Goal: Task Accomplishment & Management: Use online tool/utility

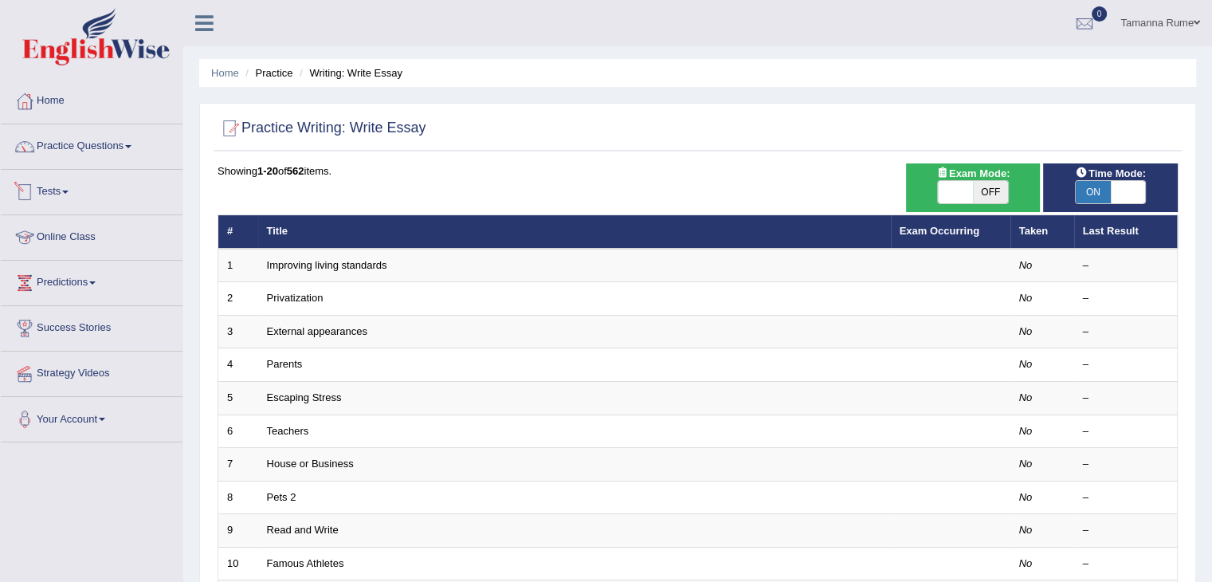
click at [47, 179] on link "Tests" at bounding box center [92, 190] width 182 height 40
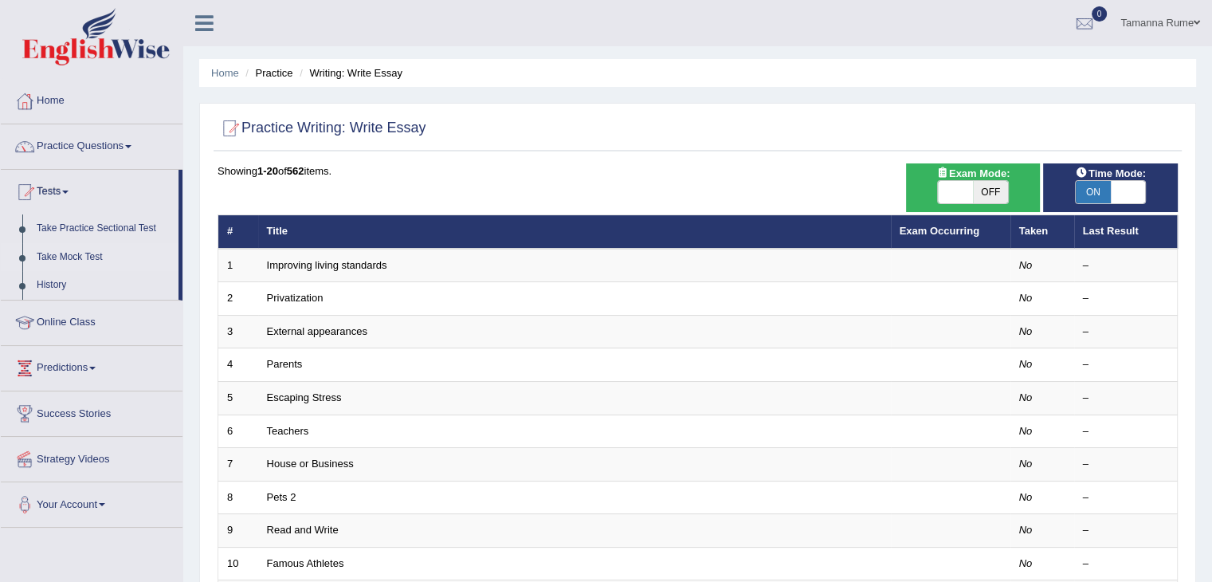
click at [64, 253] on link "Take Mock Test" at bounding box center [103, 257] width 149 height 29
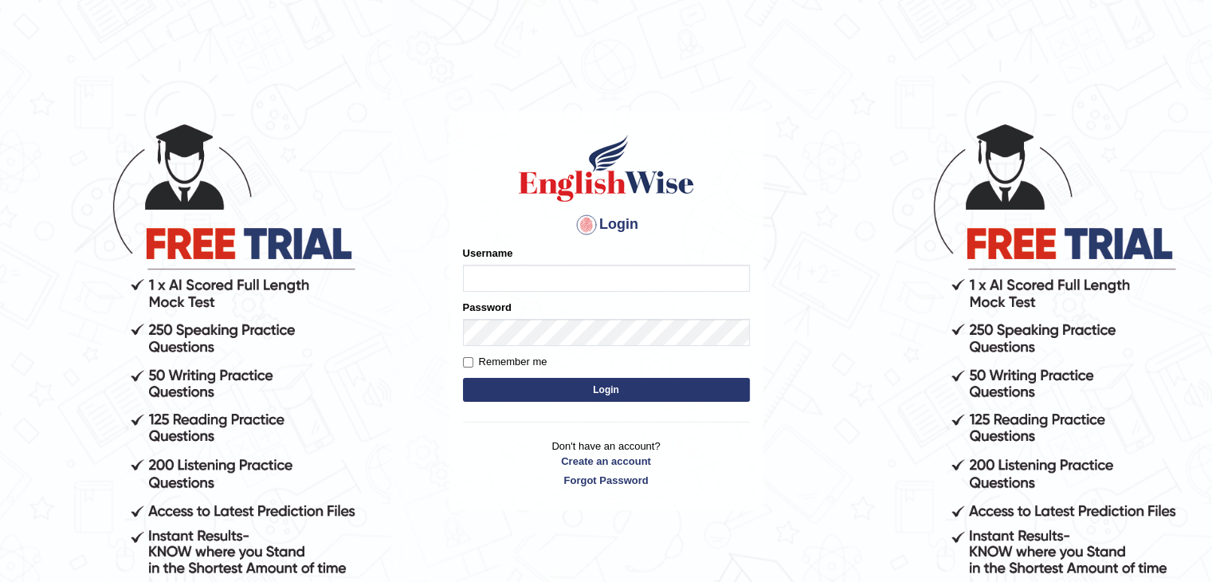
type input "tamanna05"
click at [504, 397] on button "Login" at bounding box center [606, 390] width 287 height 24
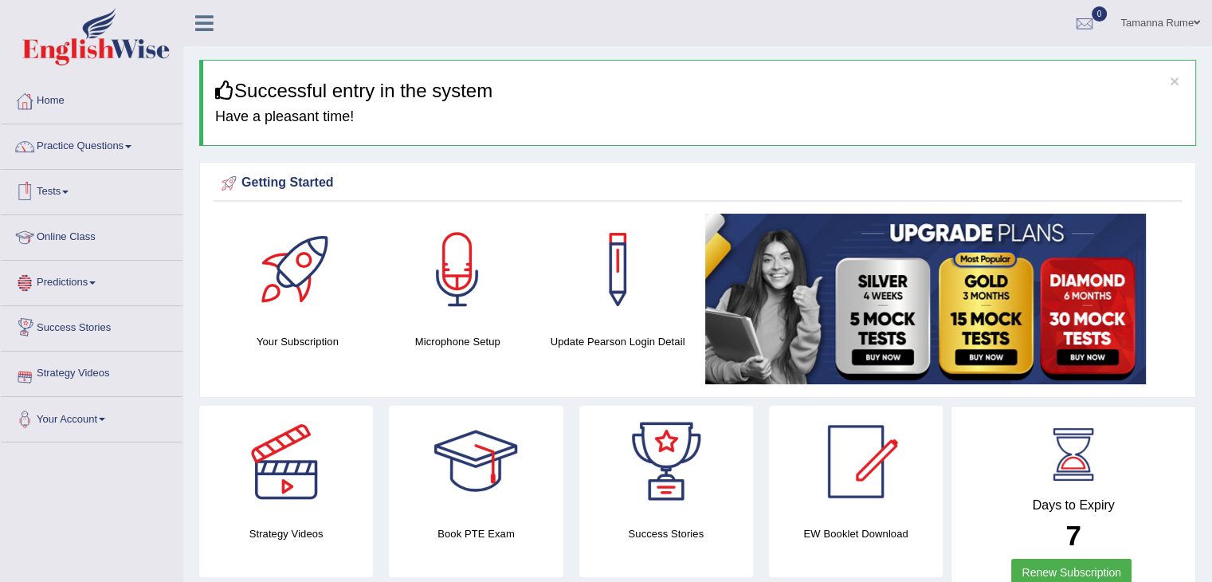
click at [60, 186] on link "Tests" at bounding box center [92, 190] width 182 height 40
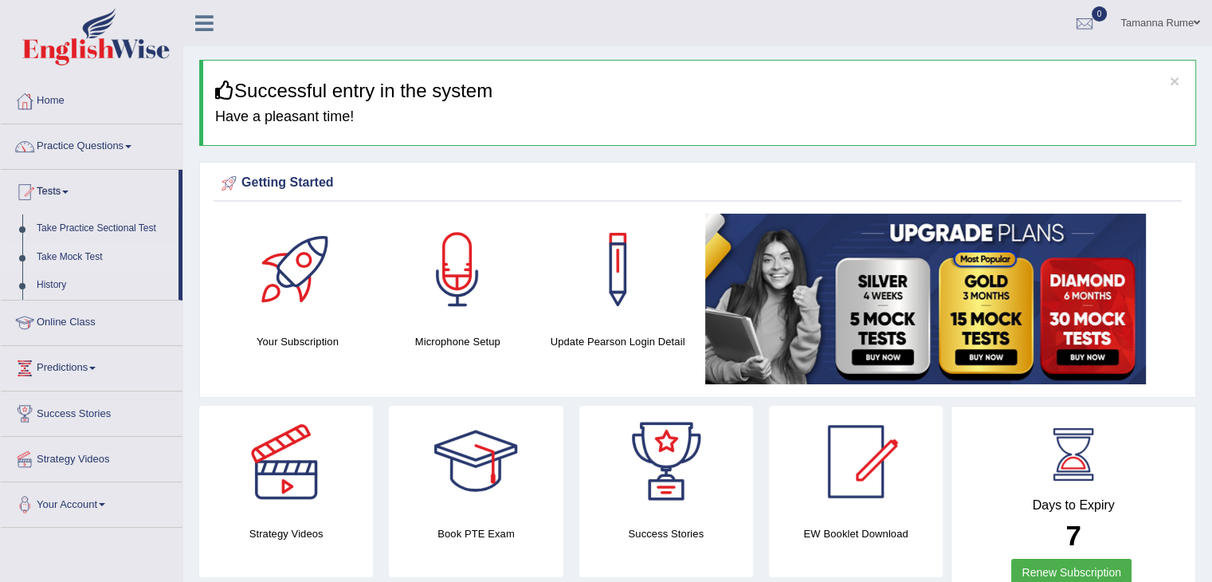
click at [51, 256] on link "Take Mock Test" at bounding box center [103, 257] width 149 height 29
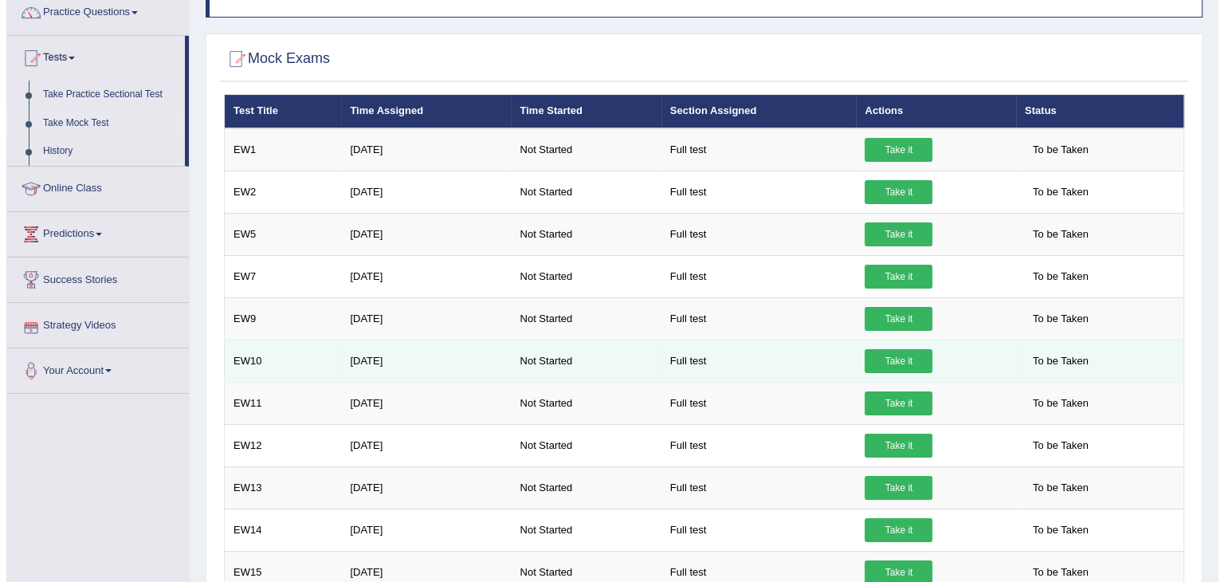
scroll to position [159, 0]
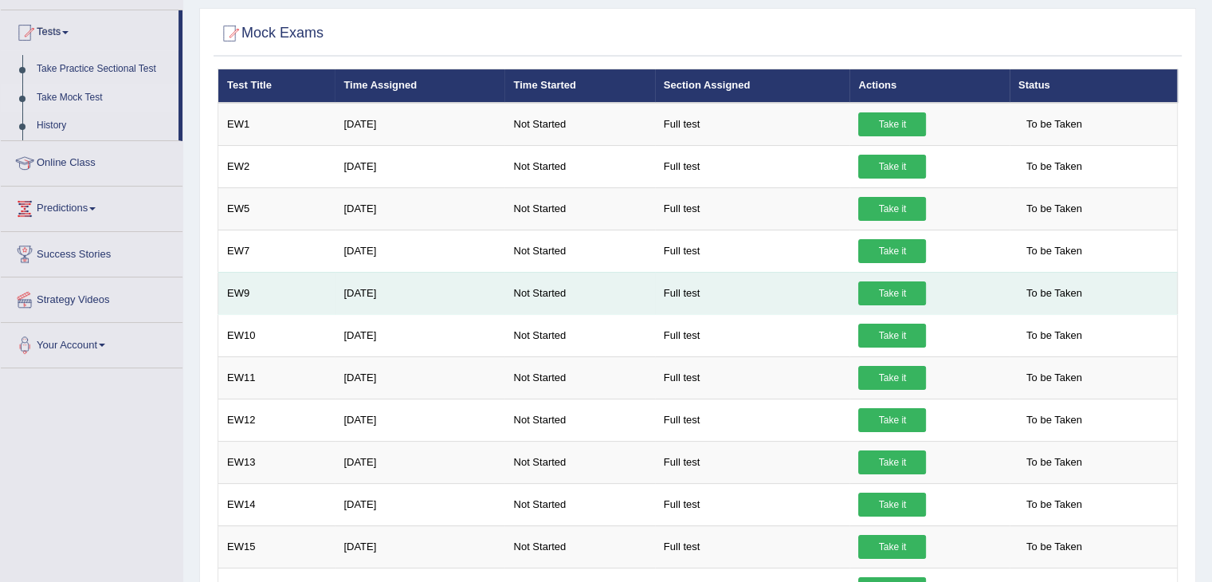
click at [868, 291] on link "Take it" at bounding box center [892, 293] width 68 height 24
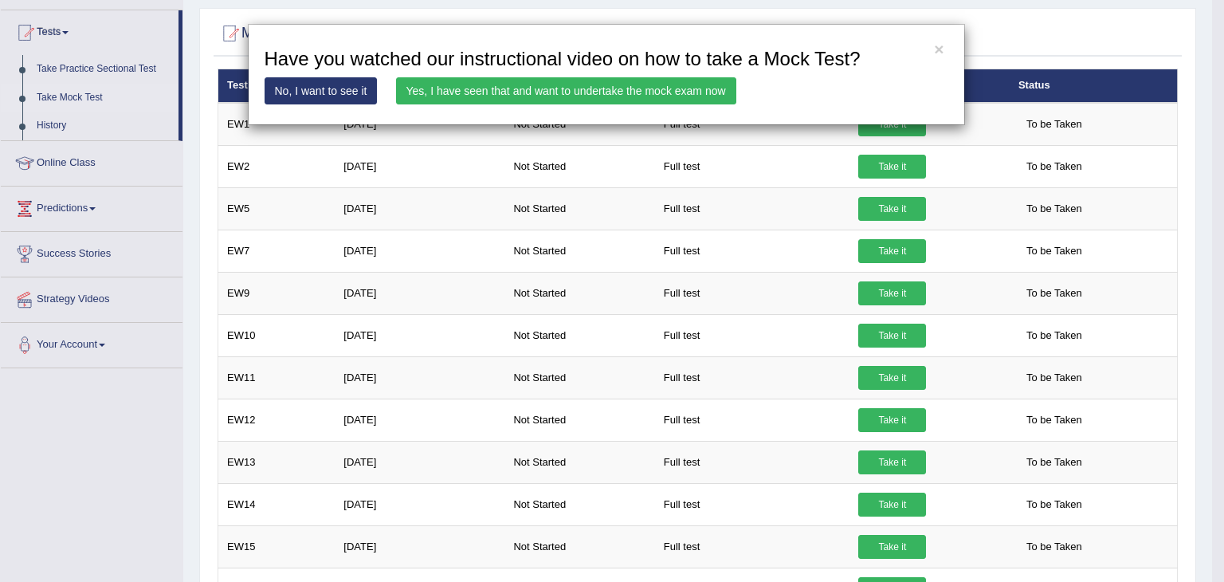
click at [461, 93] on link "Yes, I have seen that and want to undertake the mock exam now" at bounding box center [566, 90] width 340 height 27
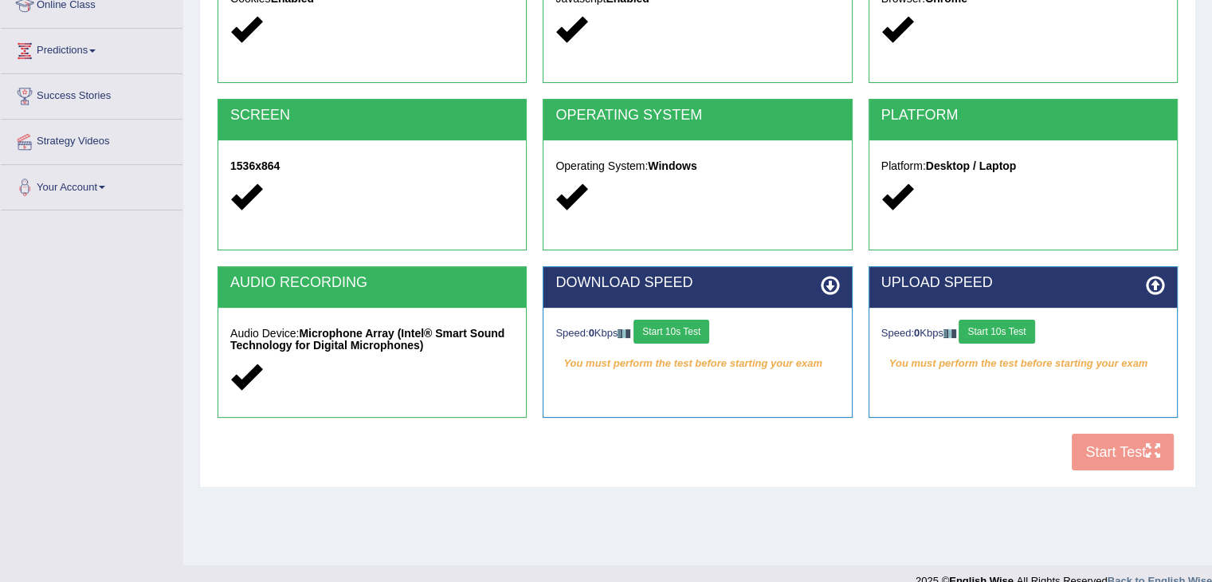
scroll to position [239, 0]
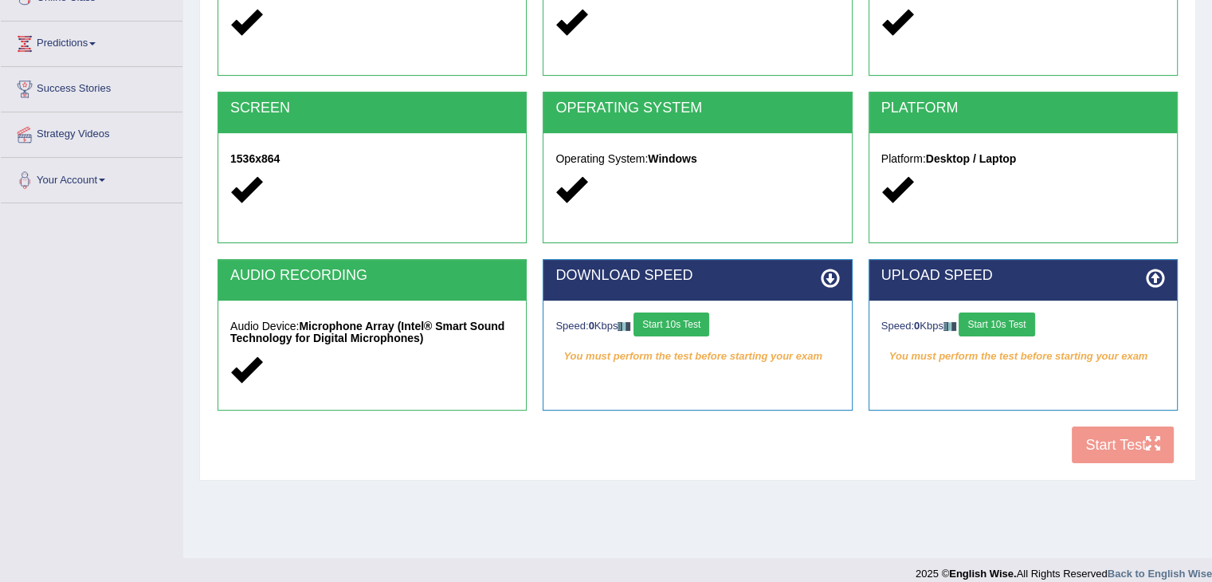
click at [1084, 449] on div "COOKIES Cookies Enabled JAVASCRIPT Javascript Enabled BROWSER Browser: Chrome S…" at bounding box center [698, 197] width 968 height 547
click at [680, 323] on button "Start 10s Test" at bounding box center [671, 324] width 76 height 24
click at [992, 327] on button "Start 10s Test" at bounding box center [997, 324] width 76 height 24
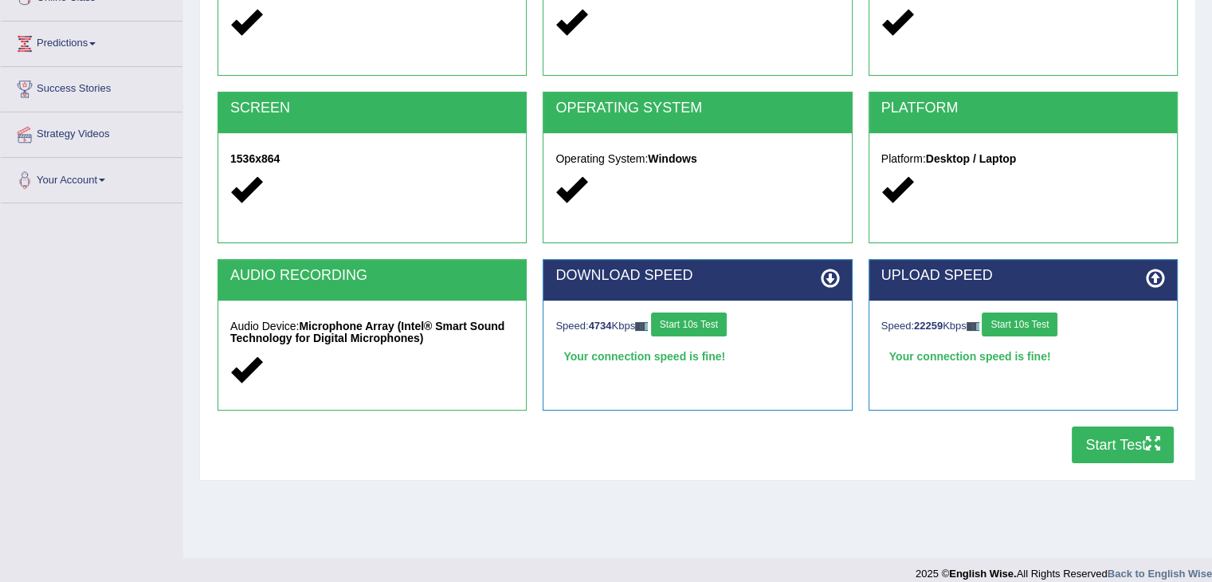
click at [1100, 448] on button "Start Test" at bounding box center [1123, 444] width 102 height 37
